Goal: Information Seeking & Learning: Learn about a topic

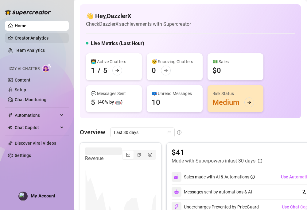
click at [35, 38] on link "Creator Analytics" at bounding box center [39, 38] width 49 height 10
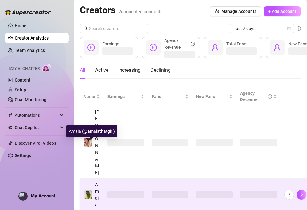
click at [95, 181] on div "Amaia" at bounding box center [97, 194] width 5 height 27
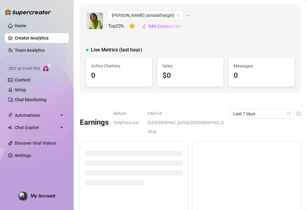
click at [174, 102] on div at bounding box center [190, 101] width 221 height 6
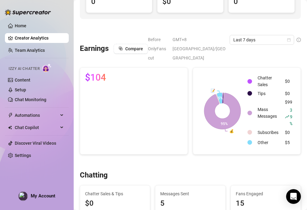
scroll to position [52, 0]
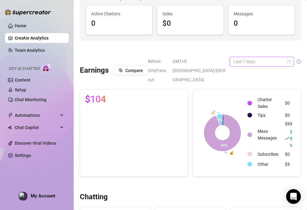
click at [253, 61] on span "Last 7 days" at bounding box center [261, 61] width 57 height 9
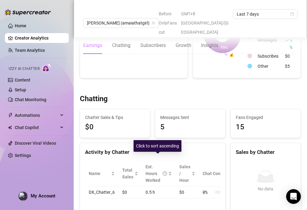
scroll to position [147, 0]
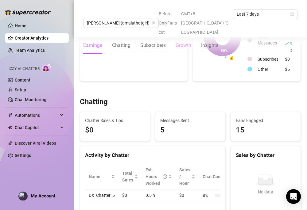
click at [184, 37] on div "Growth" at bounding box center [184, 45] width 16 height 17
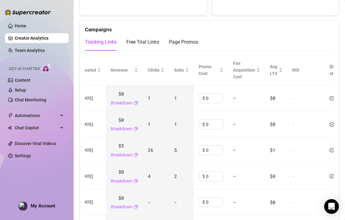
scroll to position [0, 88]
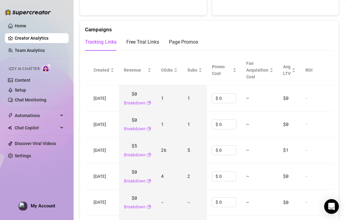
click at [190, 147] on span "5" at bounding box center [189, 150] width 3 height 6
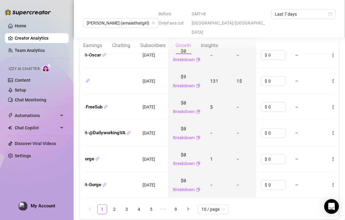
scroll to position [835, 0]
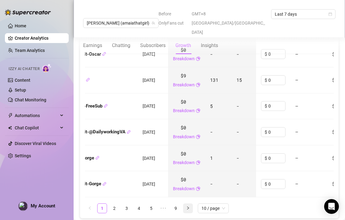
click at [187, 206] on icon "right" at bounding box center [188, 208] width 4 height 4
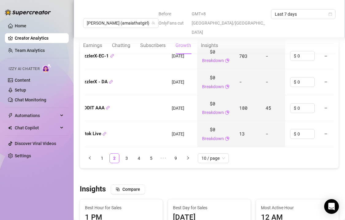
scroll to position [886, 0]
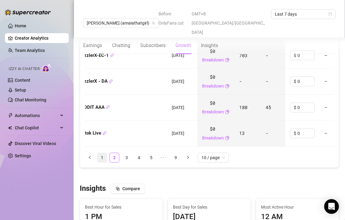
click at [102, 153] on link "1" at bounding box center [102, 157] width 9 height 9
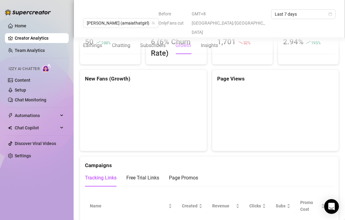
scroll to position [543, 0]
